Goal: Task Accomplishment & Management: Manage account settings

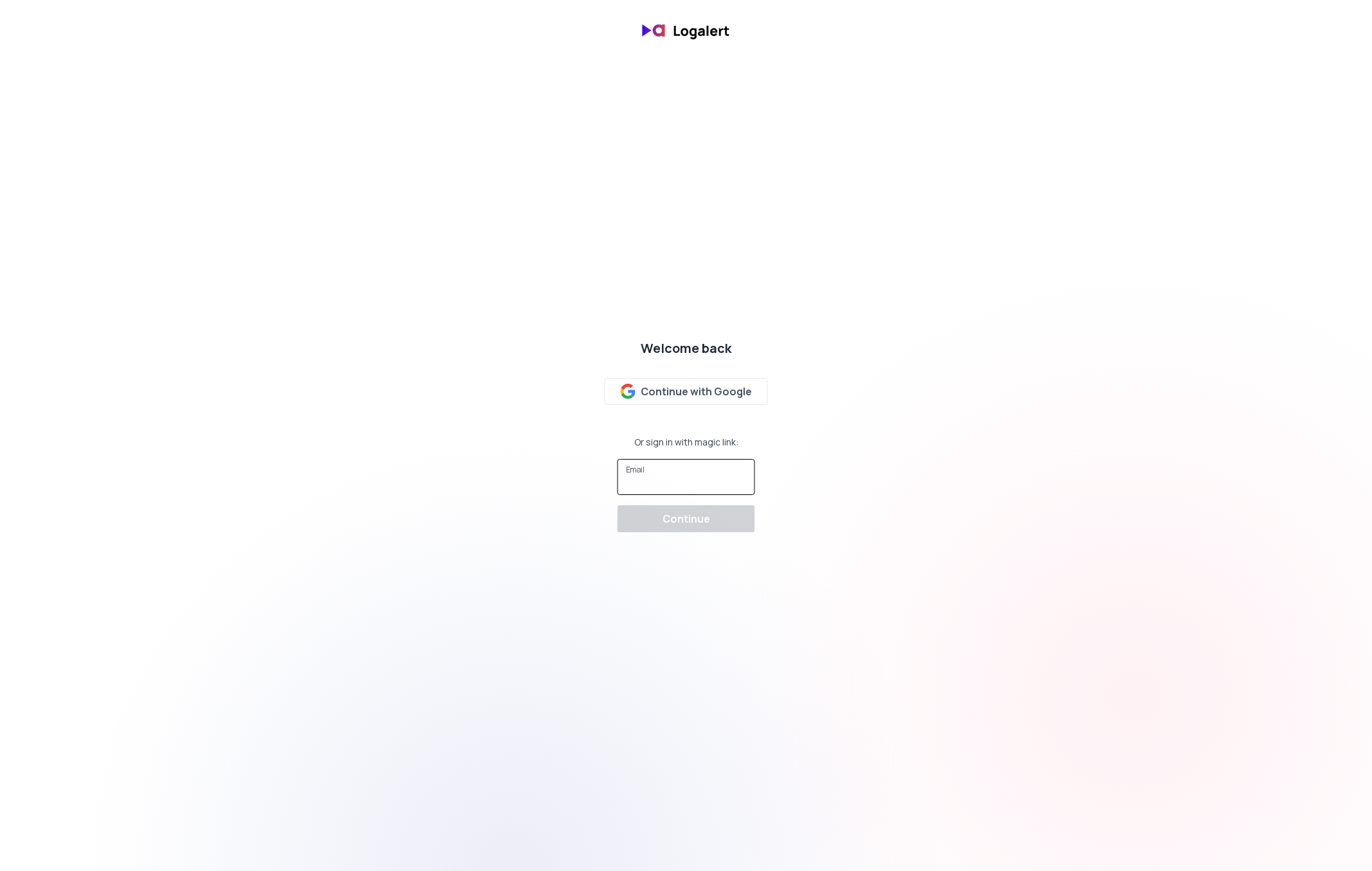
click at [669, 488] on input "Email" at bounding box center [686, 482] width 121 height 13
type input "[EMAIL_ADDRESS]"
click at [703, 511] on div "Continue" at bounding box center [686, 519] width 48 height 16
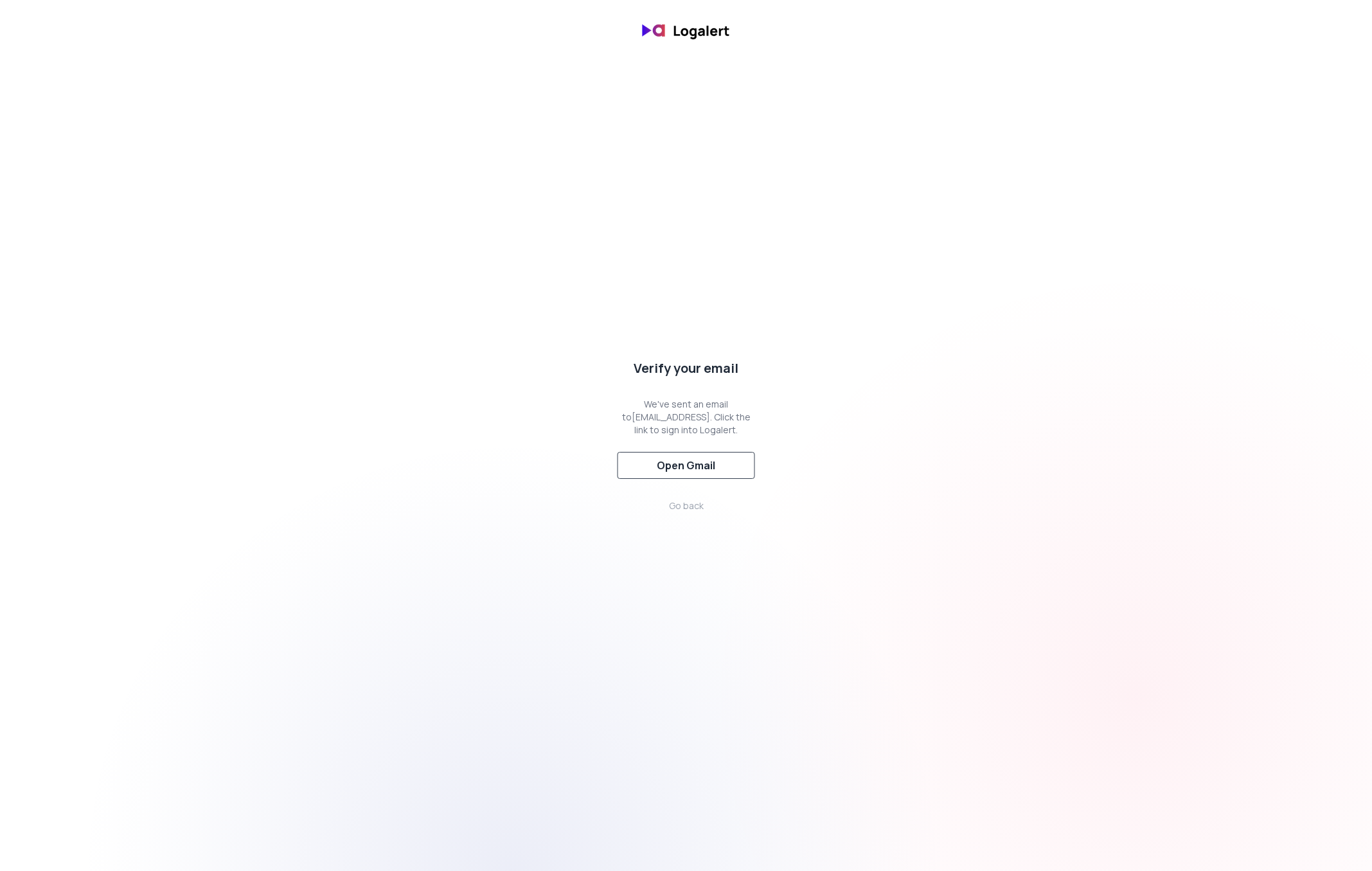
click at [699, 478] on button "Open Gmail" at bounding box center [686, 465] width 138 height 27
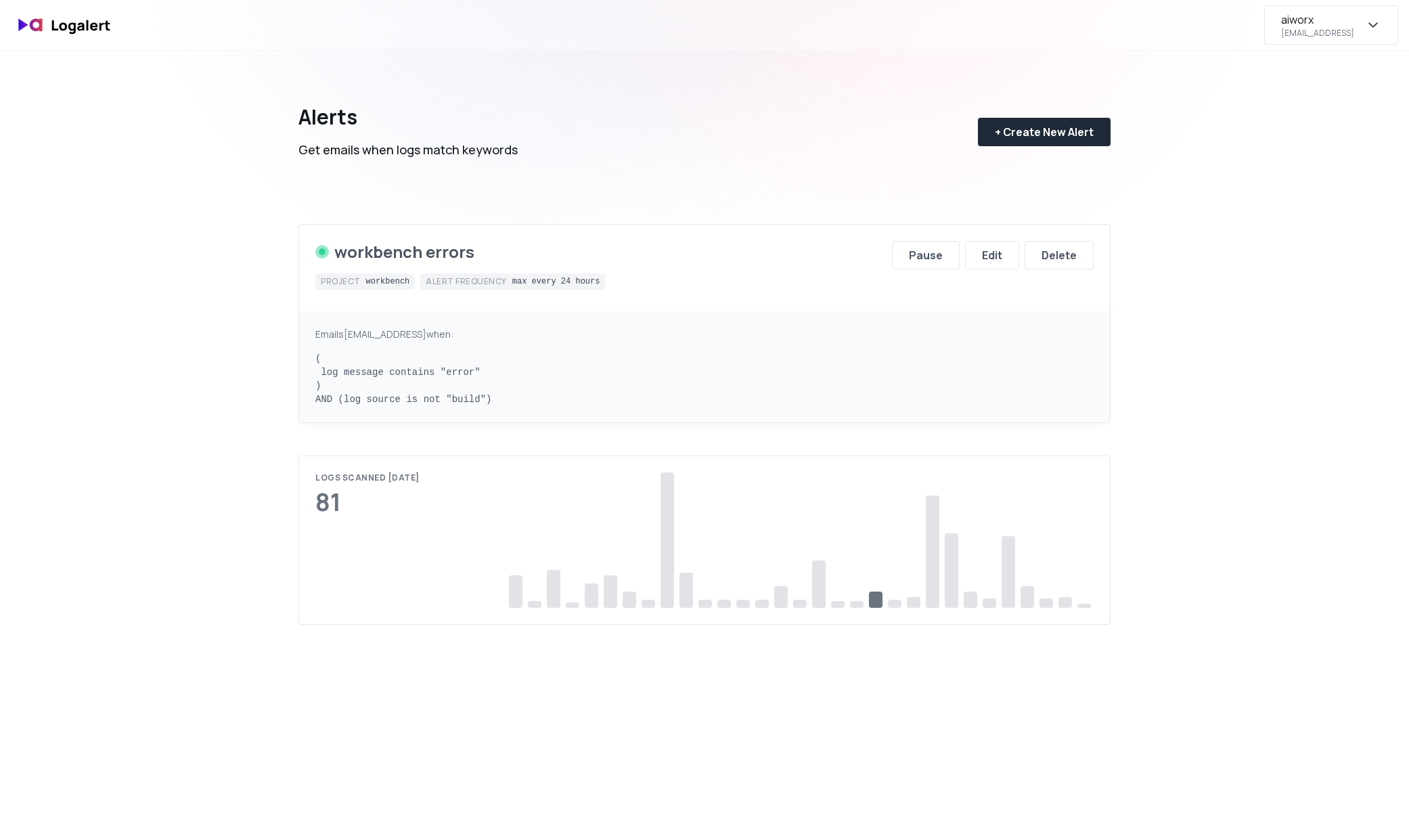
click at [1347, 32] on div "[EMAIL_ADDRESS]" at bounding box center [1318, 33] width 73 height 11
click at [1311, 121] on div "Subscription" at bounding box center [1297, 127] width 202 height 33
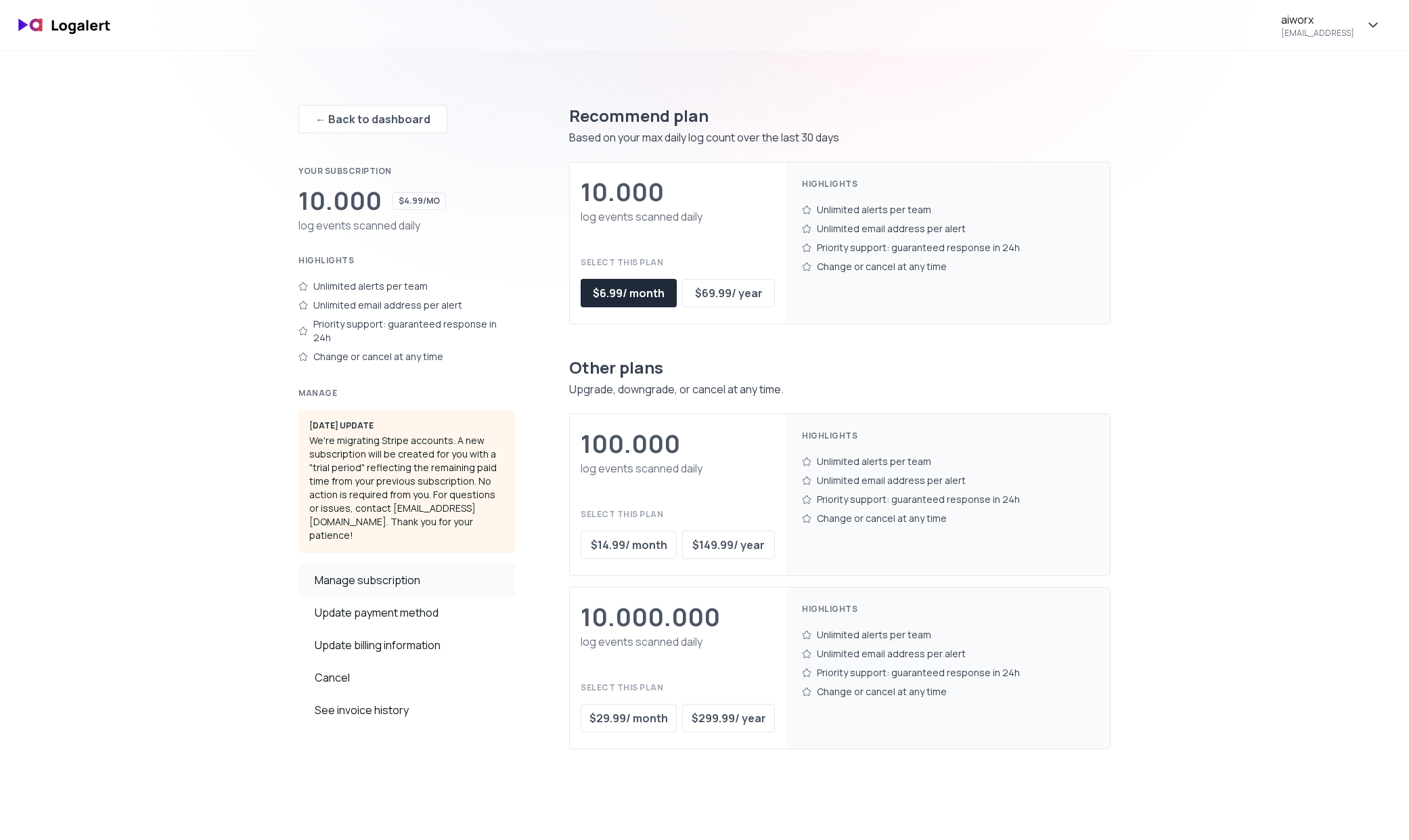
click at [382, 563] on div "Manage subscription" at bounding box center [406, 580] width 216 height 33
